Goal: Transaction & Acquisition: Download file/media

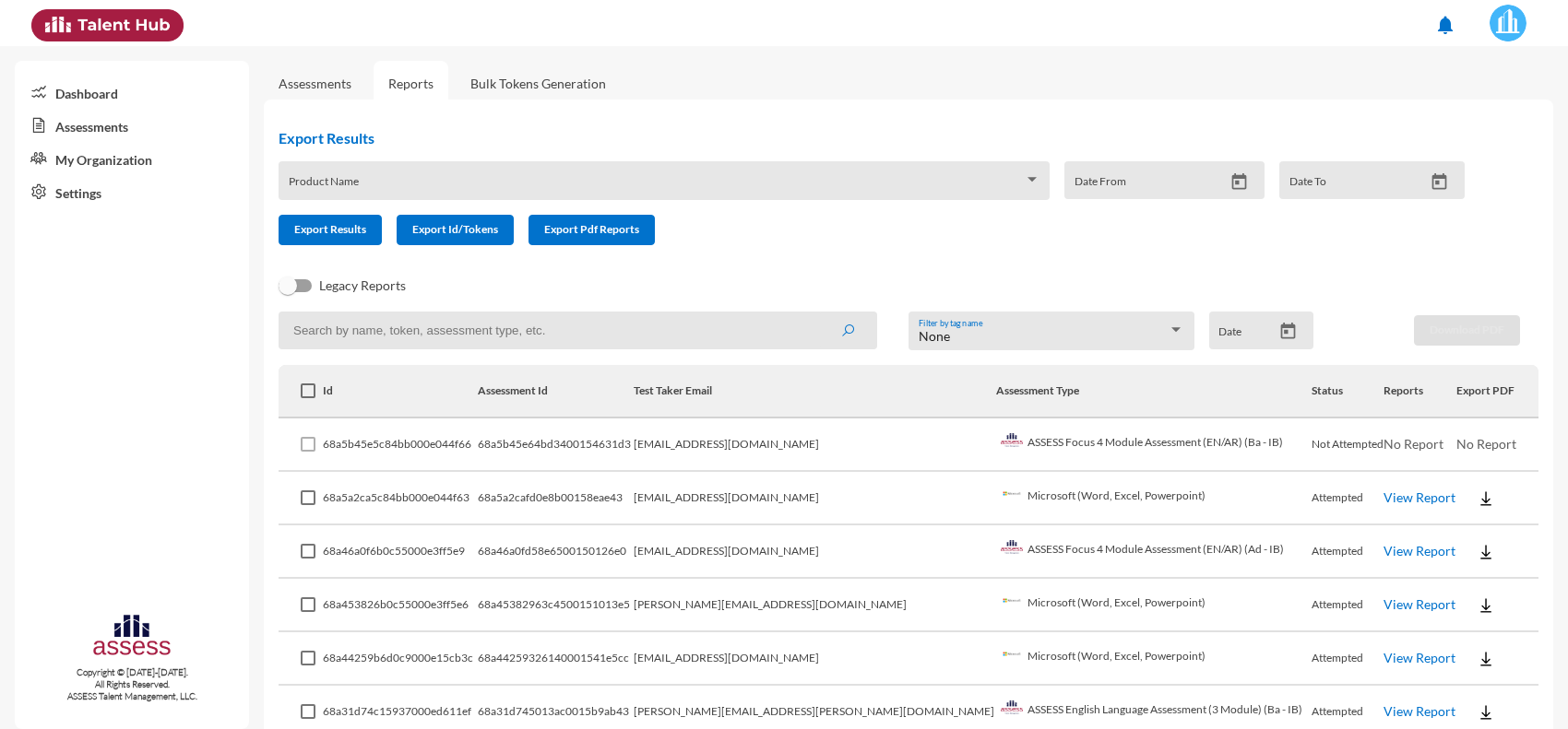
click at [1384, 554] on link "View Report" at bounding box center [1419, 551] width 72 height 16
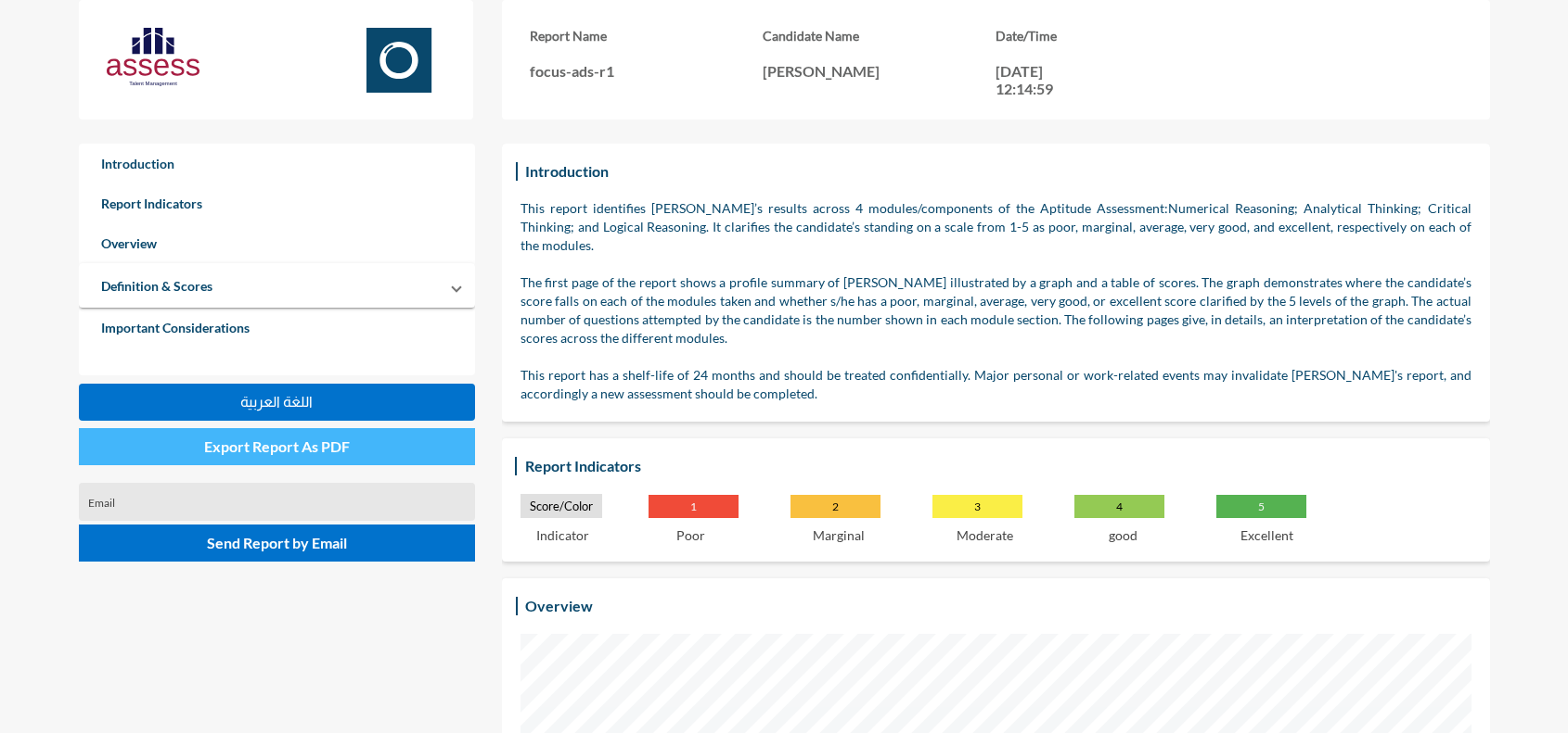
click at [327, 452] on span "Export Report As PDF" at bounding box center [277, 447] width 146 height 18
